Goal: Check status: Check status

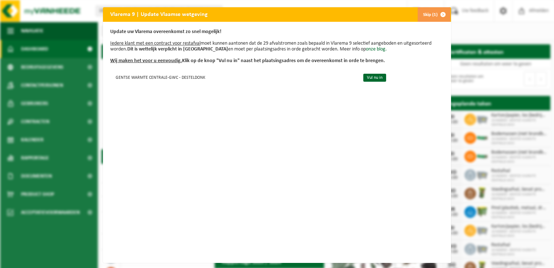
click at [424, 14] on button "Skip (1)" at bounding box center [433, 14] width 33 height 14
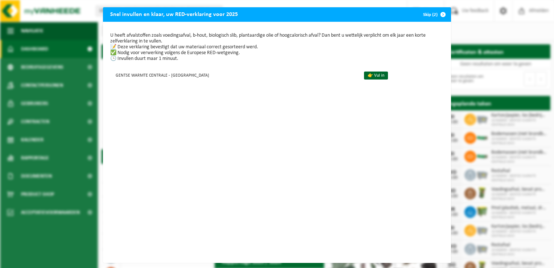
click at [428, 15] on button "Skip (2)" at bounding box center [433, 14] width 33 height 14
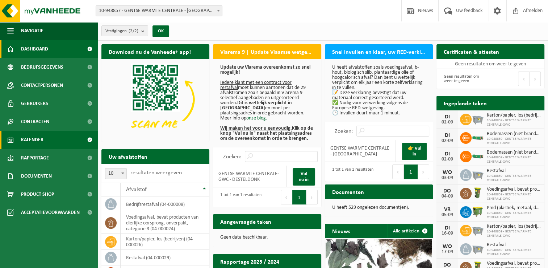
click at [37, 142] on span "Kalender" at bounding box center [32, 139] width 22 height 18
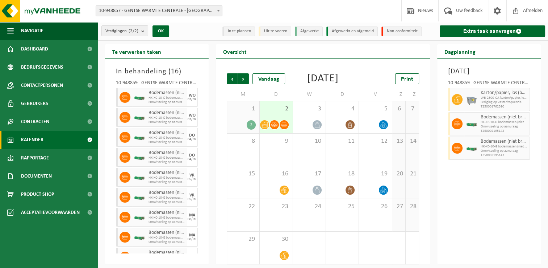
click at [251, 129] on div "2" at bounding box center [251, 124] width 9 height 9
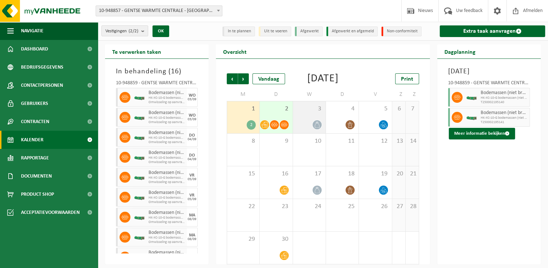
click at [315, 128] on icon at bounding box center [317, 124] width 6 height 6
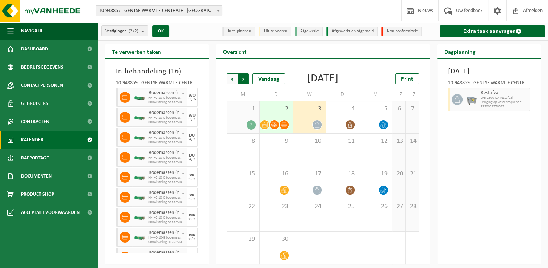
click at [231, 80] on span "Vorige" at bounding box center [232, 78] width 11 height 11
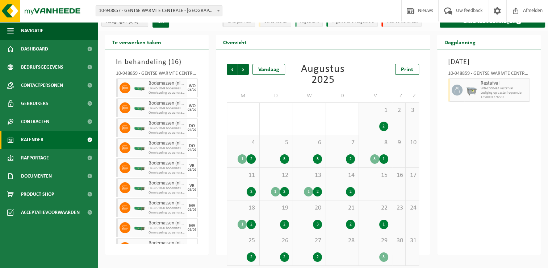
scroll to position [14, 0]
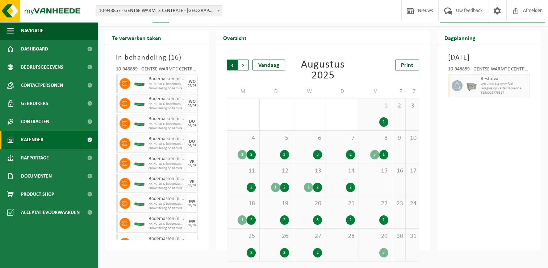
click at [244, 65] on span "Volgende" at bounding box center [243, 64] width 11 height 11
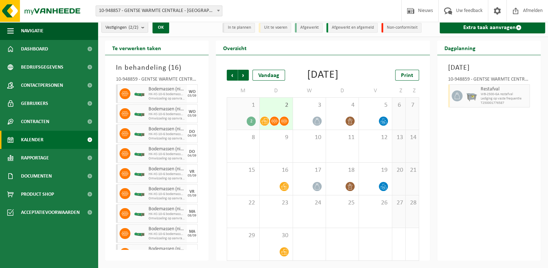
click at [265, 120] on icon at bounding box center [265, 121] width 6 height 6
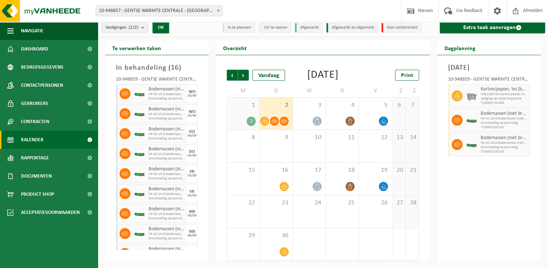
click at [265, 122] on icon at bounding box center [265, 121] width 6 height 6
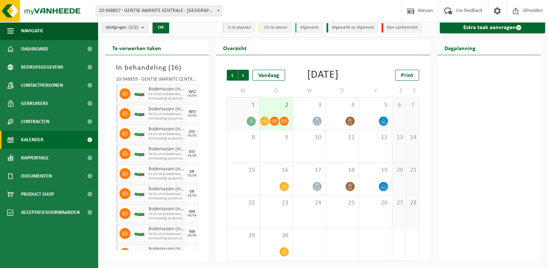
click at [265, 122] on icon at bounding box center [265, 121] width 6 height 6
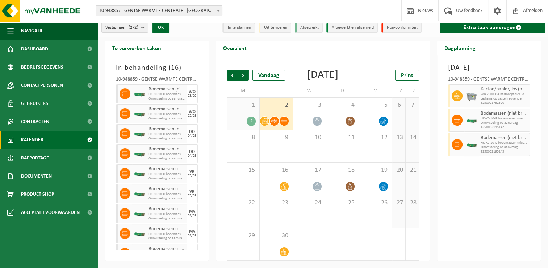
click at [250, 121] on div "2" at bounding box center [251, 120] width 9 height 9
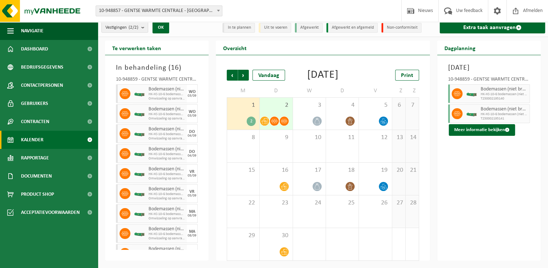
click at [250, 121] on div "2" at bounding box center [251, 120] width 9 height 9
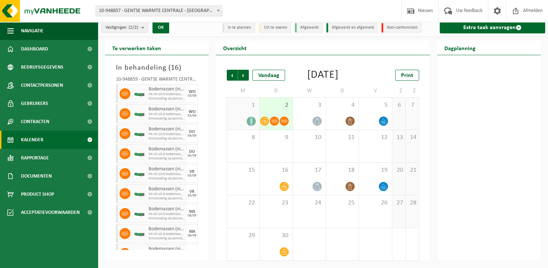
click at [250, 121] on div "2" at bounding box center [251, 120] width 9 height 9
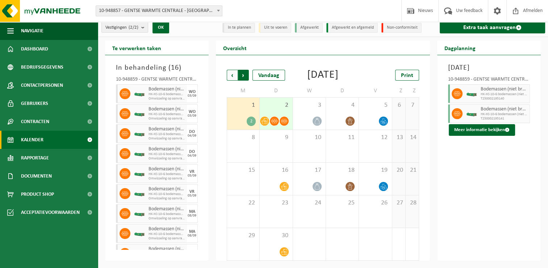
drag, startPoint x: 250, startPoint y: 121, endPoint x: 232, endPoint y: 63, distance: 60.8
click at [232, 70] on span "Vorige" at bounding box center [232, 75] width 11 height 11
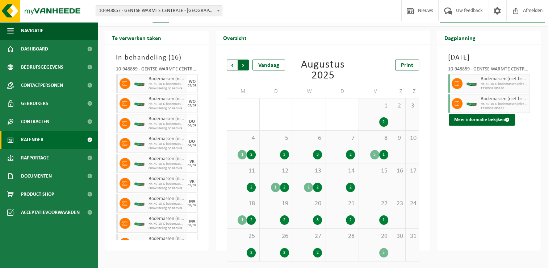
click at [232, 67] on span "Vorige" at bounding box center [232, 64] width 11 height 11
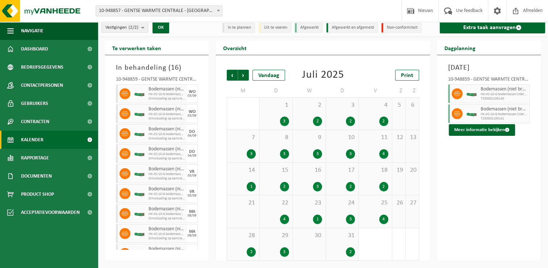
scroll to position [3, 0]
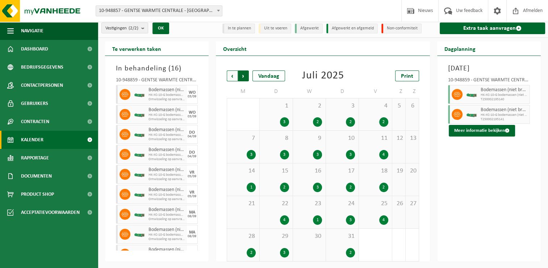
click at [230, 76] on span "Vorige" at bounding box center [232, 75] width 11 height 11
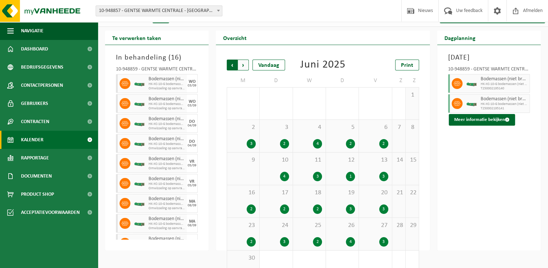
click at [245, 67] on span "Volgende" at bounding box center [243, 64] width 11 height 11
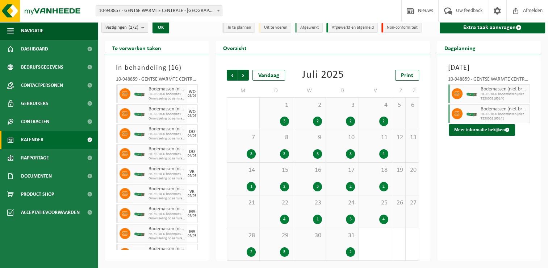
scroll to position [3, 0]
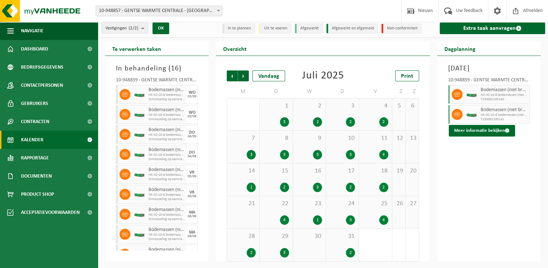
click at [318, 154] on div "3" at bounding box center [317, 154] width 9 height 9
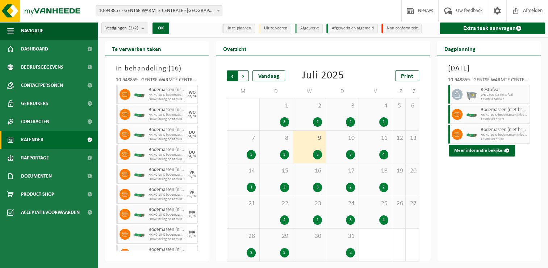
click at [248, 76] on span "Volgende" at bounding box center [243, 75] width 11 height 11
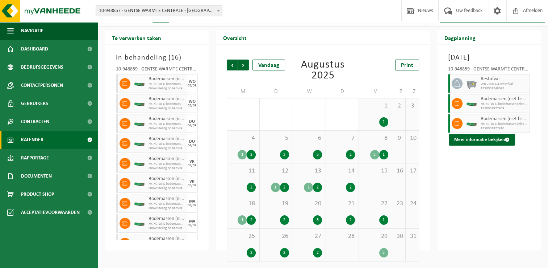
click at [309, 188] on div "1" at bounding box center [308, 186] width 9 height 9
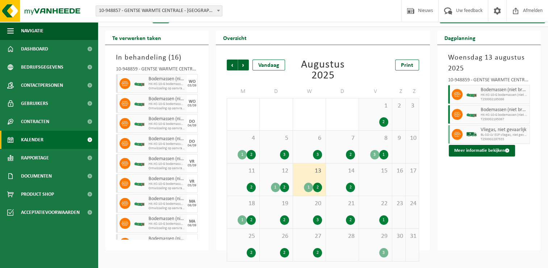
click at [319, 186] on div "2" at bounding box center [317, 186] width 9 height 9
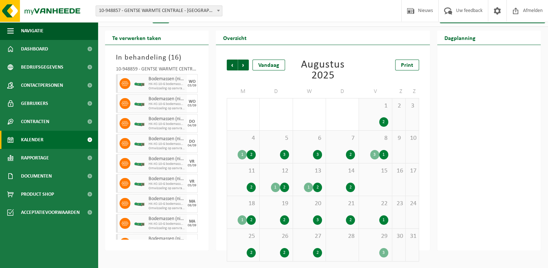
click at [318, 188] on div "2" at bounding box center [317, 186] width 9 height 9
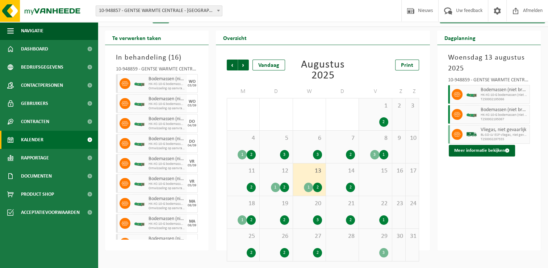
click at [316, 219] on div "3" at bounding box center [317, 219] width 9 height 9
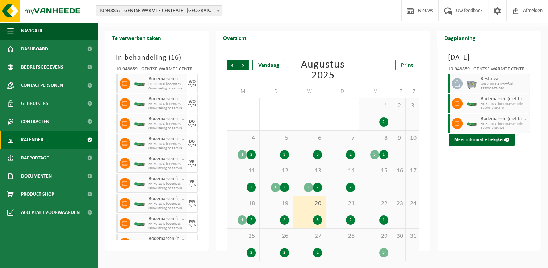
click at [317, 252] on div "2" at bounding box center [317, 252] width 9 height 9
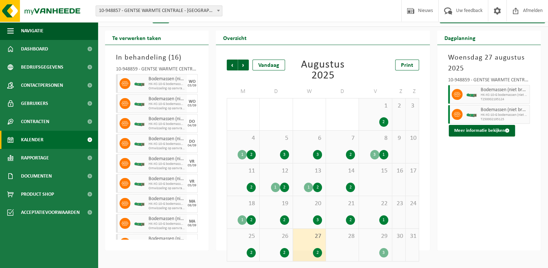
click at [282, 219] on div "2" at bounding box center [284, 219] width 9 height 9
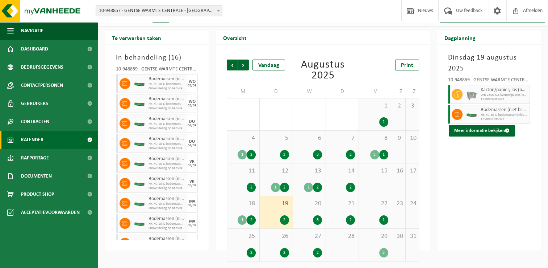
click at [286, 250] on div "2" at bounding box center [284, 252] width 9 height 9
